Goal: Task Accomplishment & Management: Manage account settings

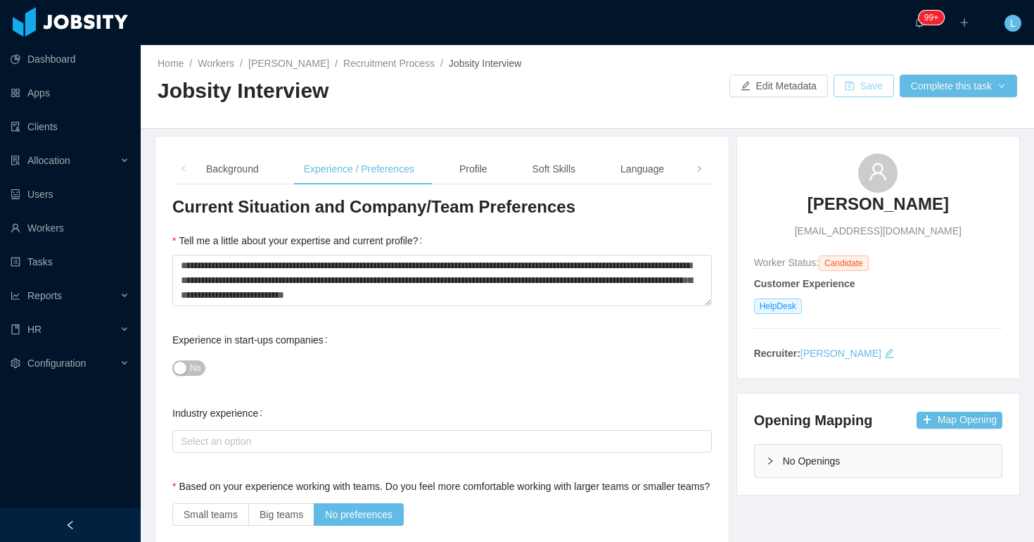
click at [849, 83] on button "Save" at bounding box center [863, 86] width 60 height 23
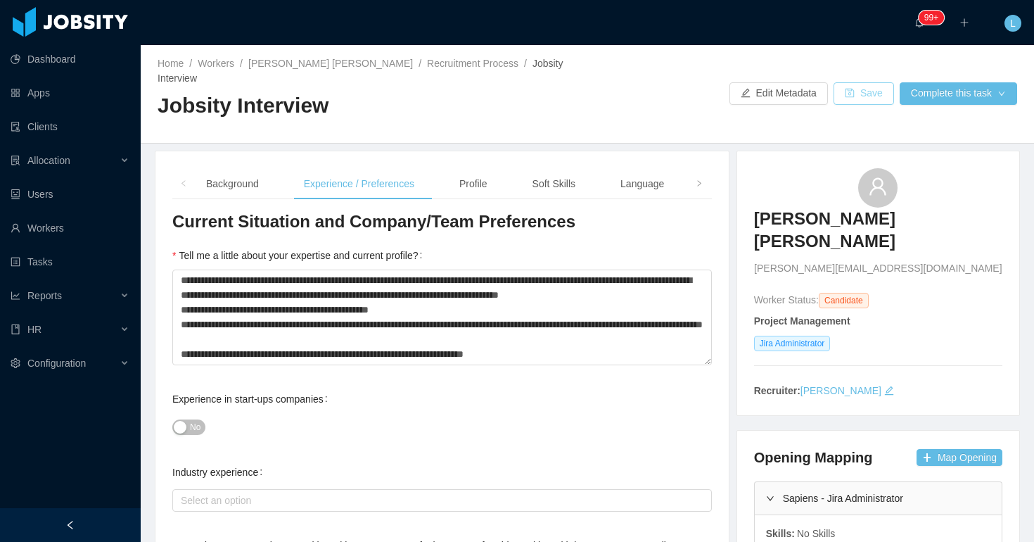
scroll to position [30, 0]
click at [870, 89] on button "Save" at bounding box center [863, 93] width 60 height 23
